Goal: Task Accomplishment & Management: Use online tool/utility

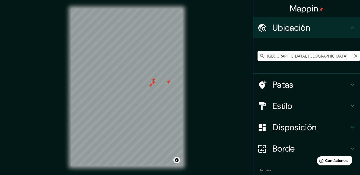
click at [318, 57] on input "[GEOGRAPHIC_DATA], [GEOGRAPHIC_DATA]" at bounding box center [309, 56] width 103 height 10
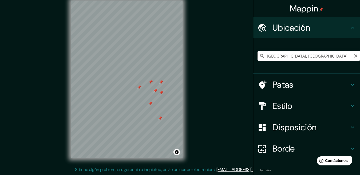
click at [316, 54] on input "[GEOGRAPHIC_DATA], [GEOGRAPHIC_DATA]" at bounding box center [309, 56] width 103 height 10
click at [343, 55] on input "Privada [GEOGRAPHIC_DATA][PERSON_NAME], 54187 [GEOGRAPHIC_DATA][PERSON_NAME], […" at bounding box center [309, 56] width 103 height 10
click at [344, 56] on input "Privada [GEOGRAPHIC_DATA][PERSON_NAME], 54187 [GEOGRAPHIC_DATA][PERSON_NAME], […" at bounding box center [309, 56] width 103 height 10
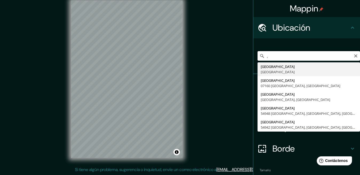
type input ","
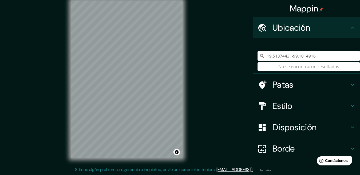
click at [325, 57] on input "19.5137443, -99.1014916" at bounding box center [309, 56] width 103 height 10
type input "1"
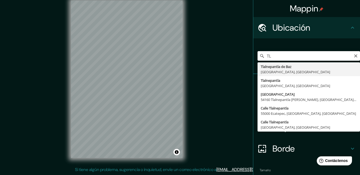
type input "T"
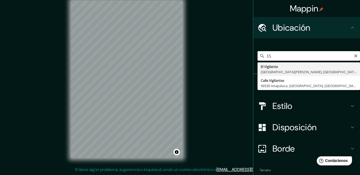
type input "E"
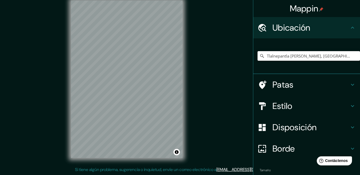
type input "Tlalnepantla [PERSON_NAME], [GEOGRAPHIC_DATA], 54180, [GEOGRAPHIC_DATA]"
click at [350, 84] on icon at bounding box center [353, 85] width 6 height 6
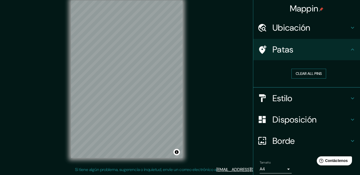
click at [304, 75] on button "Clear all pins" at bounding box center [309, 74] width 35 height 10
click at [351, 142] on icon at bounding box center [352, 141] width 3 height 2
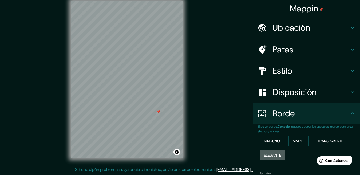
click at [271, 155] on font "Elegante" at bounding box center [272, 155] width 17 height 5
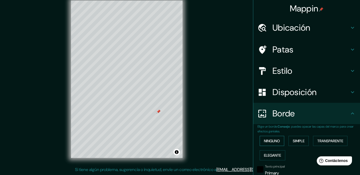
click at [276, 140] on font "Ninguno" at bounding box center [272, 141] width 16 height 5
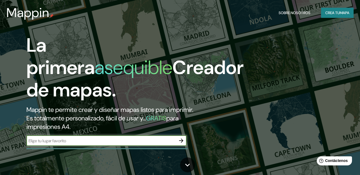
click at [332, 10] on font "Crea tu" at bounding box center [333, 12] width 14 height 7
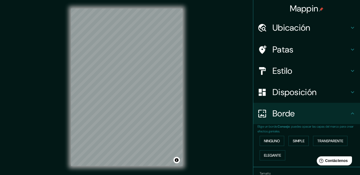
click at [280, 28] on font "Ubicación" at bounding box center [292, 27] width 38 height 11
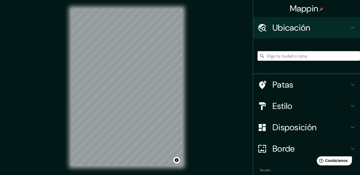
click at [287, 55] on input "Elige tu ciudad o zona" at bounding box center [309, 56] width 103 height 10
click at [345, 56] on input "Tlalnepantla [PERSON_NAME], [GEOGRAPHIC_DATA], 54180, [GEOGRAPHIC_DATA]" at bounding box center [309, 56] width 103 height 10
click at [287, 150] on font "Borde" at bounding box center [284, 148] width 22 height 11
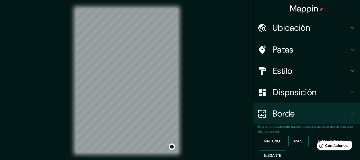
click at [293, 141] on font "Simple" at bounding box center [299, 141] width 12 height 5
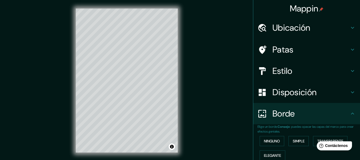
click at [313, 140] on html "Help Contáctenos" at bounding box center [334, 144] width 42 height 11
click at [314, 140] on html "Help Contáctenos" at bounding box center [334, 144] width 42 height 11
click at [315, 141] on html "Help Contáctenos" at bounding box center [334, 144] width 42 height 11
click at [320, 141] on html "Help Contáctenos" at bounding box center [334, 144] width 42 height 11
click at [314, 139] on button "Transparente" at bounding box center [330, 141] width 34 height 10
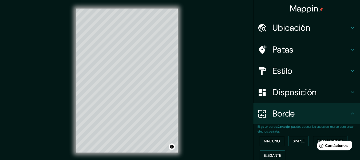
click at [268, 140] on font "Ninguno" at bounding box center [272, 141] width 16 height 5
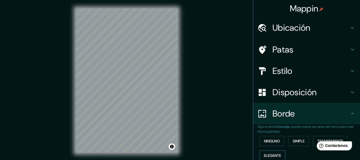
click at [273, 156] on font "Elegante" at bounding box center [272, 155] width 17 height 5
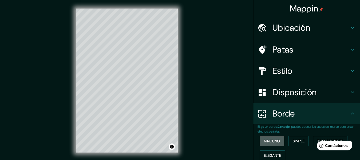
click at [273, 140] on font "Ninguno" at bounding box center [272, 141] width 16 height 5
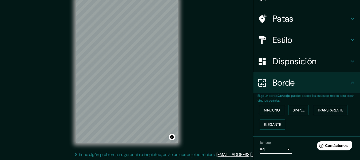
scroll to position [47, 0]
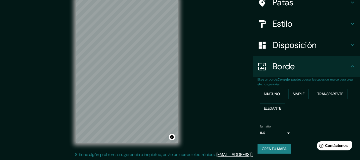
click at [283, 135] on body "Mappin Ubicación [GEOGRAPHIC_DATA][PERSON_NAME], [GEOGRAPHIC_DATA][PERSON_NAME]…" at bounding box center [180, 70] width 360 height 160
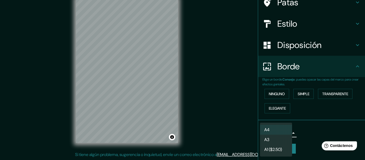
click at [308, 138] on div at bounding box center [182, 80] width 365 height 160
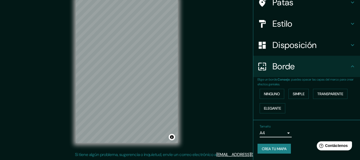
click at [279, 148] on font "Crea tu mapa" at bounding box center [274, 149] width 25 height 5
click at [327, 129] on div "Tamaño A4 single" at bounding box center [307, 131] width 98 height 17
click at [287, 134] on body "Mappin Ubicación [GEOGRAPHIC_DATA][PERSON_NAME], [GEOGRAPHIC_DATA][PERSON_NAME]…" at bounding box center [180, 70] width 360 height 160
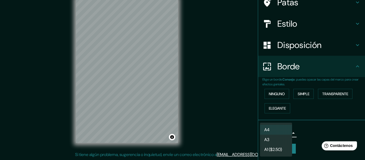
click at [313, 134] on div at bounding box center [182, 80] width 365 height 160
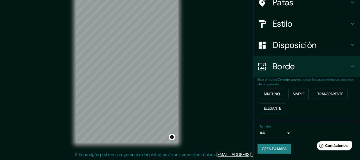
click at [262, 150] on font "Crea tu mapa" at bounding box center [274, 149] width 25 height 5
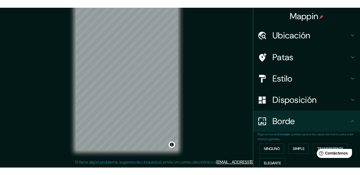
scroll to position [0, 0]
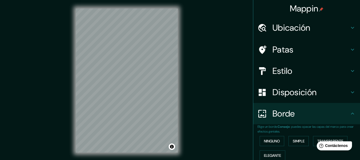
click at [296, 51] on h4 "Patas" at bounding box center [311, 49] width 77 height 11
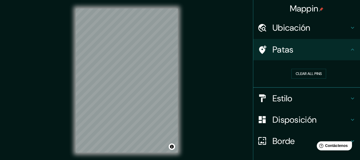
click at [324, 109] on div "Disposición" at bounding box center [306, 119] width 107 height 21
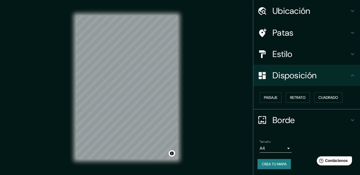
scroll to position [17, 0]
click at [350, 52] on icon at bounding box center [353, 54] width 6 height 6
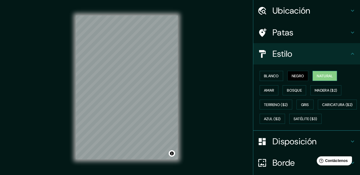
click at [318, 75] on font "Natural" at bounding box center [325, 76] width 16 height 5
click at [319, 77] on font "Natural" at bounding box center [325, 76] width 16 height 5
click at [275, 103] on font "Terreno ($2)" at bounding box center [276, 105] width 24 height 5
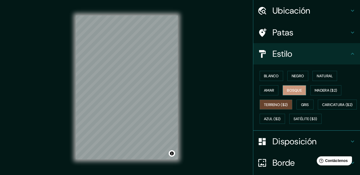
click at [288, 88] on font "Bosque" at bounding box center [294, 90] width 15 height 5
click at [319, 74] on font "Natural" at bounding box center [325, 76] width 16 height 5
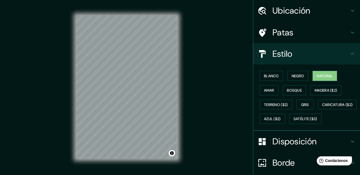
scroll to position [8, 0]
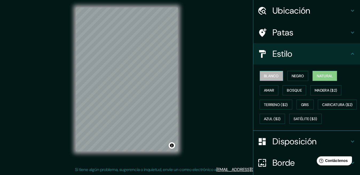
click at [272, 77] on font "Blanco" at bounding box center [271, 76] width 15 height 5
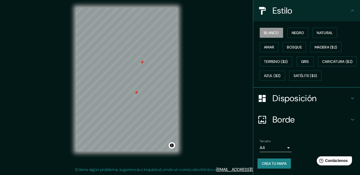
scroll to position [21, 0]
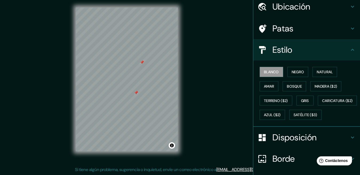
click at [309, 97] on ul "Ubicación Calle [PERSON_NAME], [GEOGRAPHIC_DATA][PERSON_NAME], [GEOGRAPHIC_DATA…" at bounding box center [306, 105] width 107 height 219
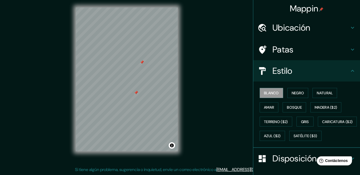
click at [307, 48] on h4 "Patas" at bounding box center [311, 49] width 77 height 11
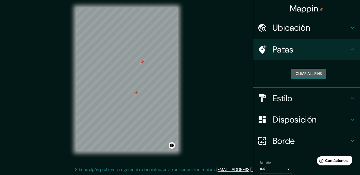
click at [306, 73] on button "Clear all pins" at bounding box center [309, 74] width 35 height 10
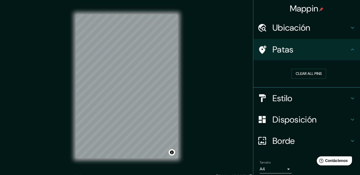
scroll to position [8, 0]
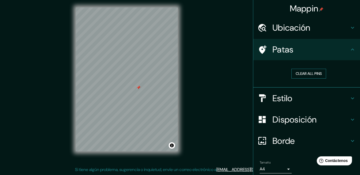
click at [292, 72] on button "Clear all pins" at bounding box center [309, 74] width 35 height 10
click at [297, 75] on button "Clear all pins" at bounding box center [309, 74] width 35 height 10
click at [310, 72] on button "Clear all pins" at bounding box center [309, 74] width 35 height 10
click at [310, 71] on button "Clear all pins" at bounding box center [309, 74] width 35 height 10
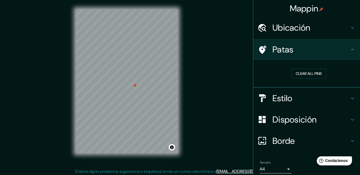
scroll to position [0, 0]
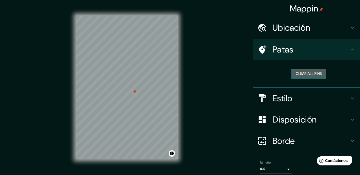
click at [303, 69] on button "Clear all pins" at bounding box center [309, 74] width 35 height 10
click at [350, 29] on icon at bounding box center [353, 28] width 6 height 6
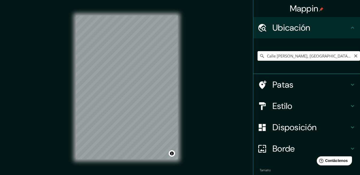
click at [332, 57] on input "Calle [PERSON_NAME], [GEOGRAPHIC_DATA][PERSON_NAME], [GEOGRAPHIC_DATA], [GEOGRA…" at bounding box center [309, 56] width 103 height 10
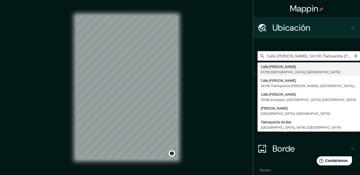
type input "Calle [PERSON_NAME], [GEOGRAPHIC_DATA][PERSON_NAME], [GEOGRAPHIC_DATA], [GEOGRA…"
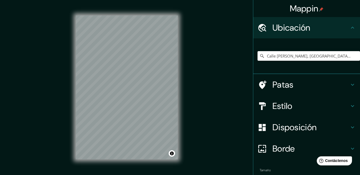
click at [350, 107] on icon at bounding box center [353, 106] width 6 height 6
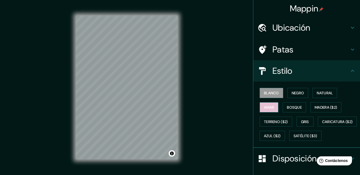
click at [265, 107] on font "Amar" at bounding box center [269, 107] width 10 height 5
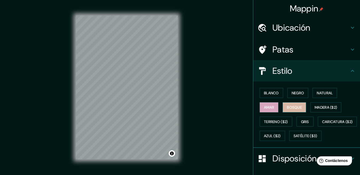
click at [287, 107] on font "Bosque" at bounding box center [294, 107] width 15 height 5
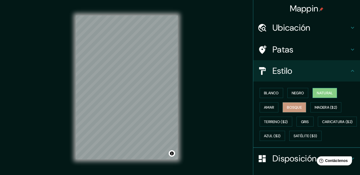
click at [327, 95] on font "Natural" at bounding box center [325, 93] width 16 height 5
